Goal: Use online tool/utility: Utilize a website feature to perform a specific function

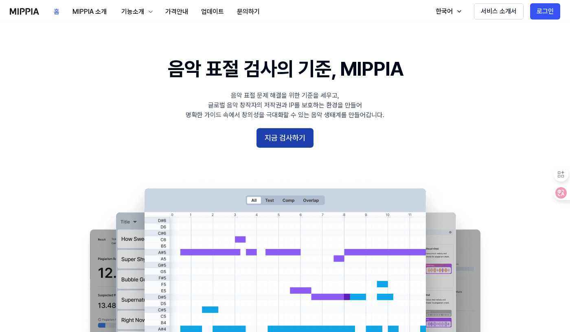
click at [298, 136] on button "지금 검사하기" at bounding box center [284, 138] width 57 height 20
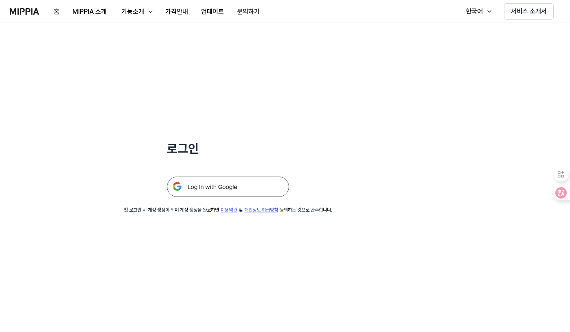
click at [229, 188] on img at bounding box center [228, 187] width 122 height 20
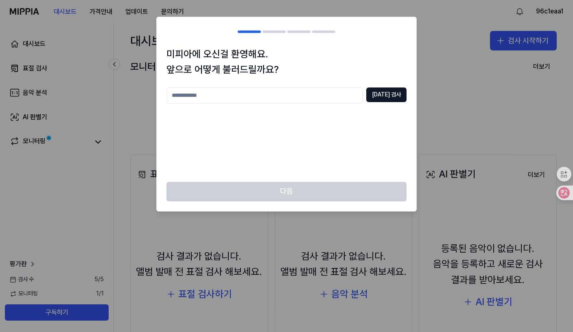
click at [230, 94] on input "text" at bounding box center [265, 96] width 197 height 16
type input "***"
click at [391, 92] on button "[DATE] 검사" at bounding box center [386, 95] width 40 height 15
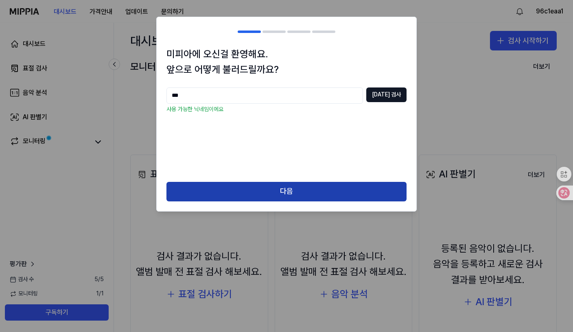
click at [292, 191] on button "다음" at bounding box center [287, 192] width 240 height 20
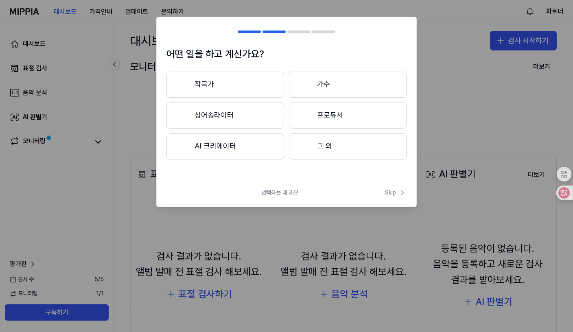
click at [329, 144] on button "그 외" at bounding box center [348, 147] width 118 height 26
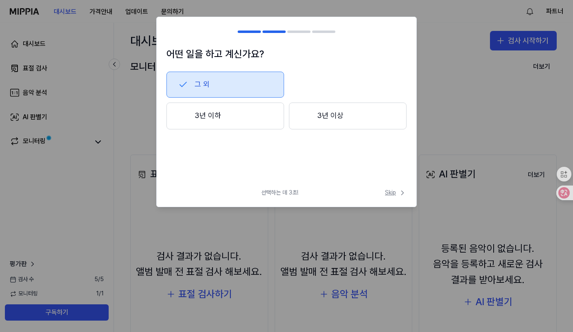
click at [390, 192] on span "Skip" at bounding box center [396, 193] width 22 height 8
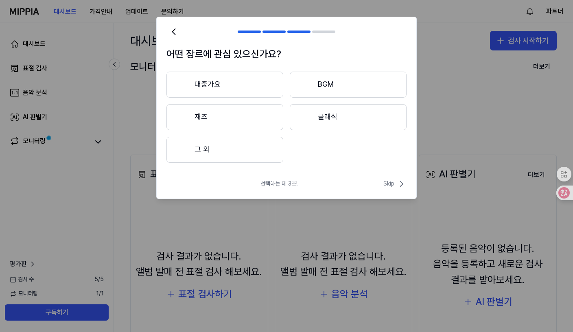
click at [327, 85] on button "BGM" at bounding box center [348, 85] width 117 height 26
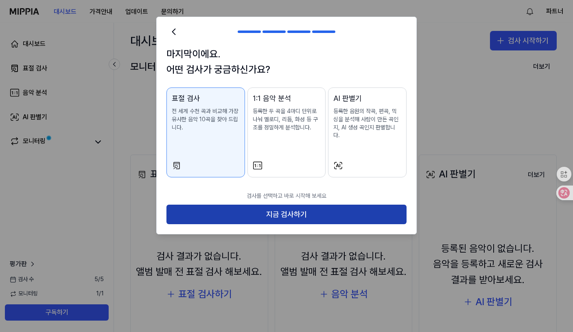
click at [292, 205] on button "지금 검사하기" at bounding box center [287, 215] width 240 height 20
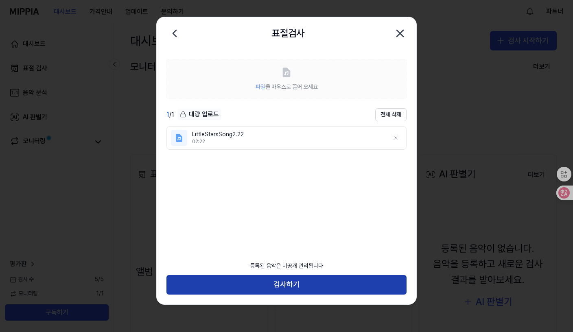
click at [295, 280] on button "검사하기" at bounding box center [287, 285] width 240 height 20
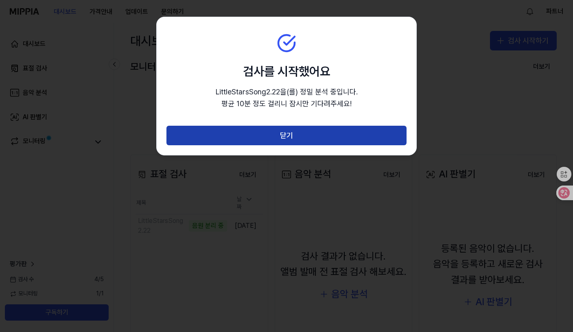
click at [291, 133] on button "닫기" at bounding box center [287, 136] width 240 height 20
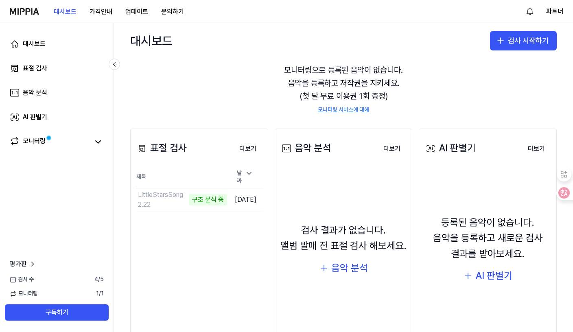
scroll to position [41, 0]
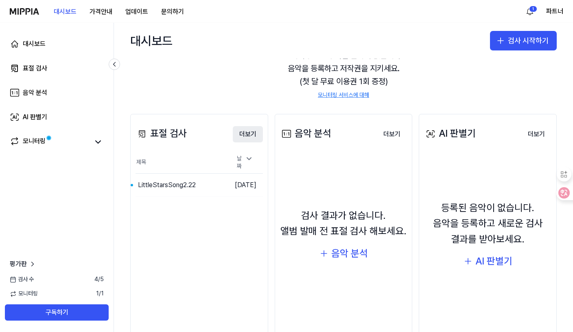
click at [249, 132] on button "더보기" at bounding box center [248, 134] width 30 height 16
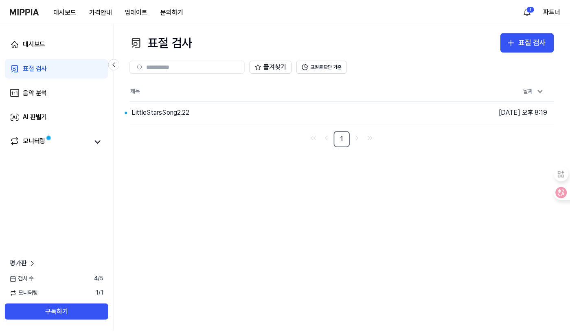
scroll to position [0, 0]
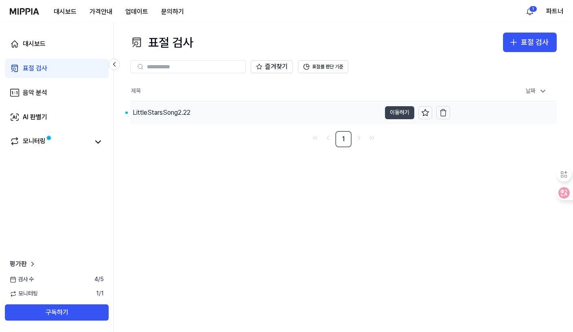
click at [394, 111] on button "이동하기" at bounding box center [399, 112] width 29 height 13
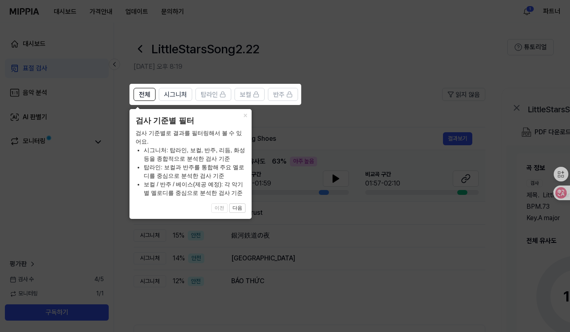
click at [232, 208] on button "다음" at bounding box center [237, 209] width 16 height 10
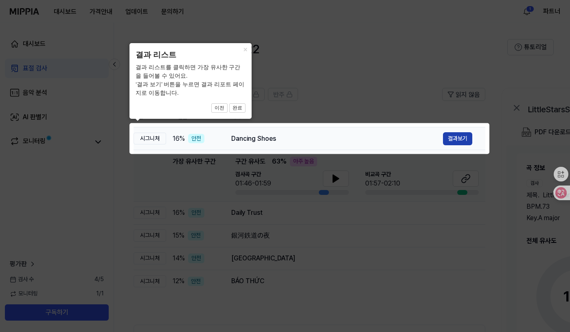
click at [461, 138] on button "결과보기" at bounding box center [457, 138] width 29 height 13
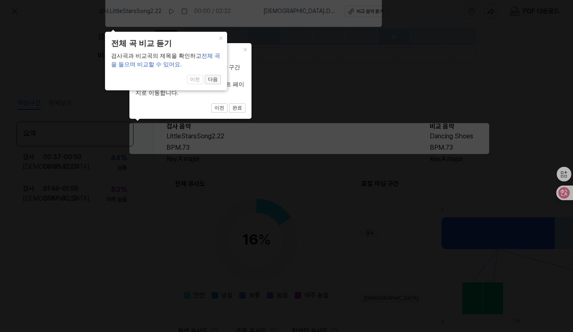
click at [216, 81] on button "다음" at bounding box center [213, 80] width 16 height 10
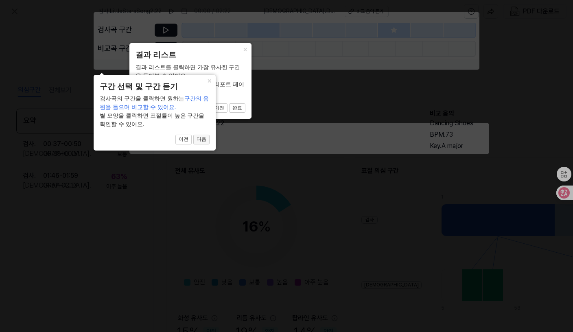
click at [201, 142] on button "다음" at bounding box center [201, 140] width 16 height 10
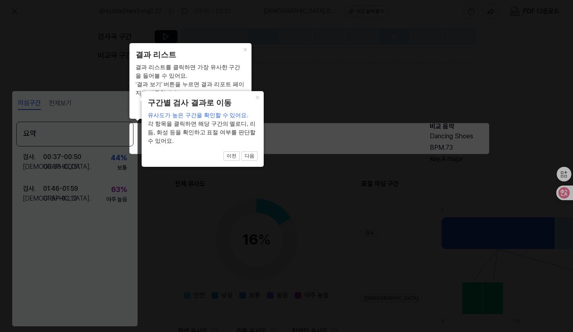
click at [259, 101] on button "×" at bounding box center [257, 96] width 13 height 11
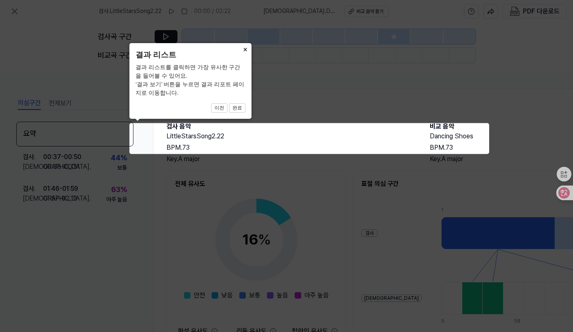
click at [244, 50] on button "×" at bounding box center [245, 48] width 13 height 11
click at [245, 50] on button "×" at bounding box center [245, 48] width 13 height 11
click at [250, 49] on button "×" at bounding box center [245, 48] width 13 height 11
click at [239, 108] on button "완료" at bounding box center [237, 108] width 16 height 10
click at [241, 107] on button "완료" at bounding box center [237, 108] width 16 height 10
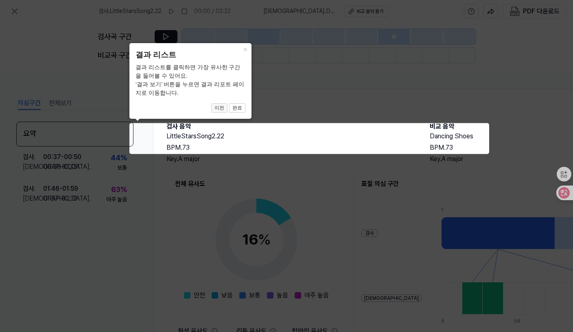
click at [225, 109] on button "이전" at bounding box center [219, 108] width 16 height 10
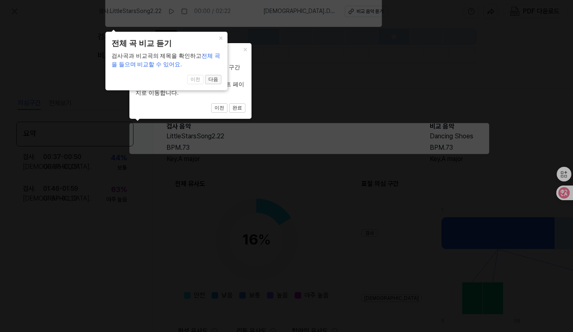
click at [217, 83] on button "다음" at bounding box center [213, 80] width 16 height 10
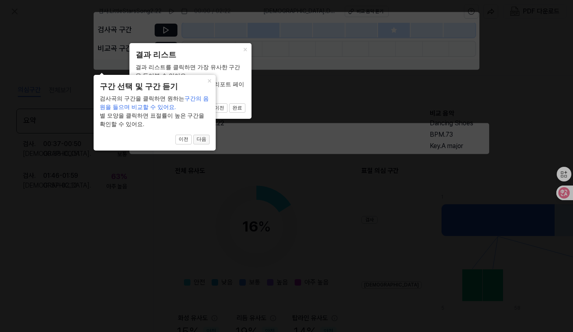
click at [198, 140] on button "다음" at bounding box center [201, 140] width 16 height 10
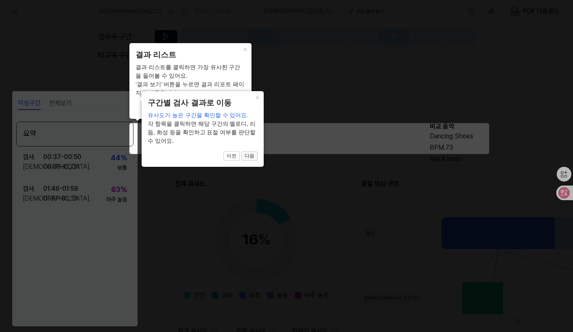
click at [248, 153] on button "다음" at bounding box center [249, 156] width 16 height 10
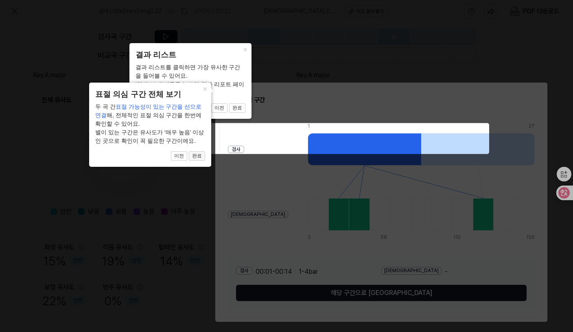
click at [199, 157] on button "완료" at bounding box center [197, 156] width 16 height 10
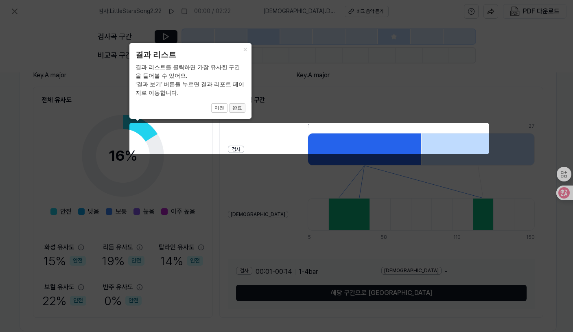
click at [235, 109] on button "완료" at bounding box center [237, 108] width 16 height 10
click at [239, 107] on button "완료" at bounding box center [237, 108] width 16 height 10
click at [230, 150] on icon at bounding box center [286, 166] width 573 height 332
click at [243, 50] on button "×" at bounding box center [245, 48] width 13 height 11
click at [245, 49] on button "×" at bounding box center [245, 48] width 13 height 11
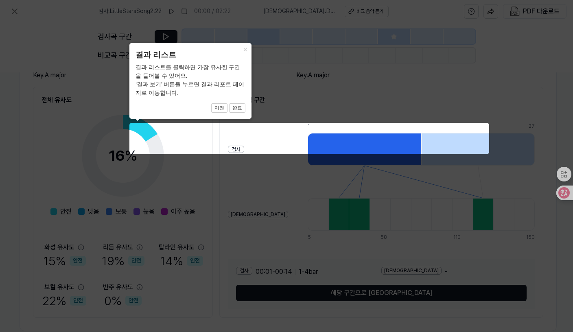
click at [195, 300] on icon at bounding box center [286, 166] width 573 height 332
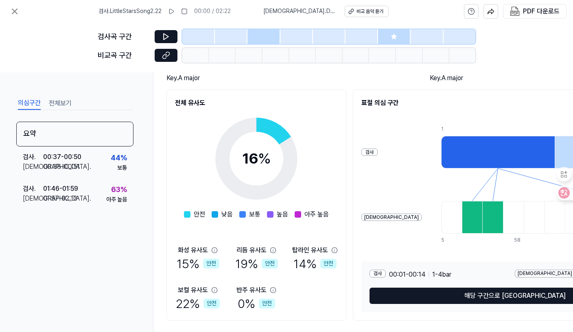
scroll to position [81, 0]
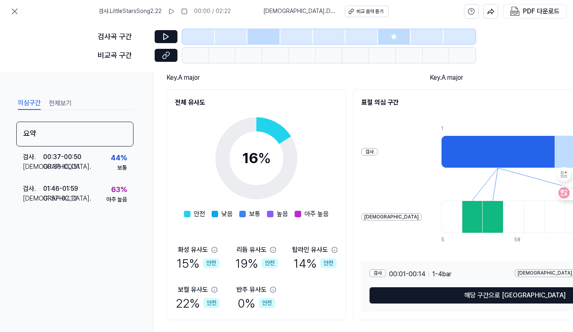
click at [62, 103] on button "전체보기" at bounding box center [60, 103] width 23 height 13
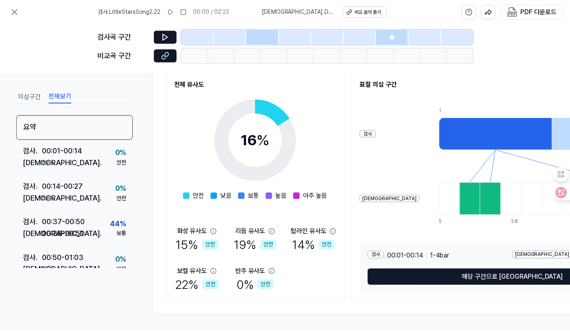
scroll to position [0, 0]
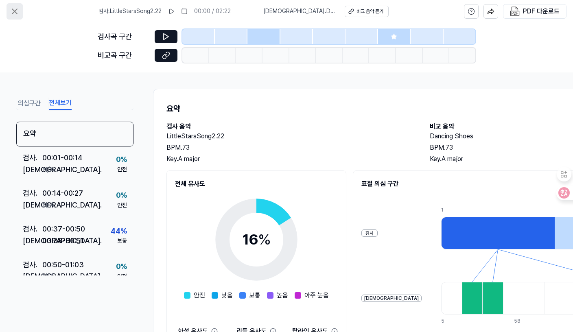
click at [14, 11] on icon at bounding box center [15, 12] width 10 height 10
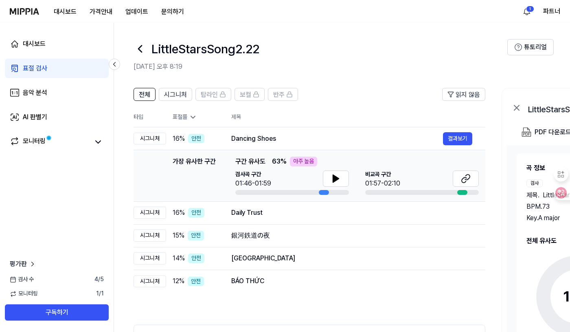
click at [115, 187] on div "전체 시그니처 탑라인 보컬 반주 읽지 않음 전체 시그니처 탑라인 보컬 반주 타입 표절률 제목 표절률 읽지 않음 시그니처 16 % 안전 Danc…" at bounding box center [442, 245] width 656 height 331
click at [123, 145] on div "전체 시그니처 탑라인 보컬 반주 읽지 않음 전체 시그니처 탑라인 보컬 반주 타입 표절률 제목 표절률 읽지 않음 시그니처 16 % 안전 Danc…" at bounding box center [442, 245] width 656 height 331
click at [33, 66] on div "표절 검사" at bounding box center [35, 69] width 24 height 10
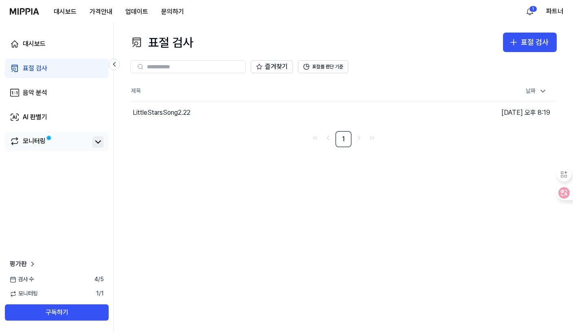
click at [94, 144] on icon at bounding box center [98, 142] width 10 height 10
click at [167, 112] on div "LittleStarsSong2.22" at bounding box center [162, 113] width 58 height 10
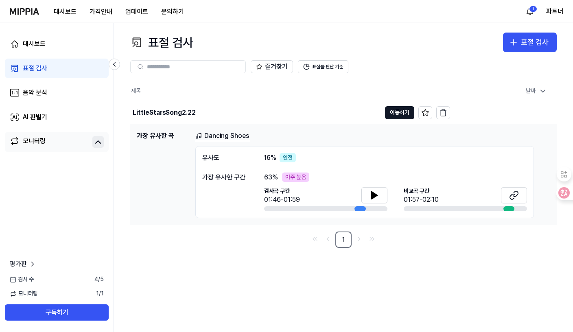
click at [270, 262] on div "표절 검사 표절 검사 표절 검사 음악 분석 AI 판별기 즐겨찾기 표절률 판단 기준 제목 날짜 LittleStarsSong2.22 이동하기 20…" at bounding box center [343, 177] width 459 height 309
click at [373, 197] on icon at bounding box center [375, 195] width 6 height 7
click at [513, 197] on icon at bounding box center [514, 196] width 10 height 10
